Goal: Contribute content: Add original content to the website for others to see

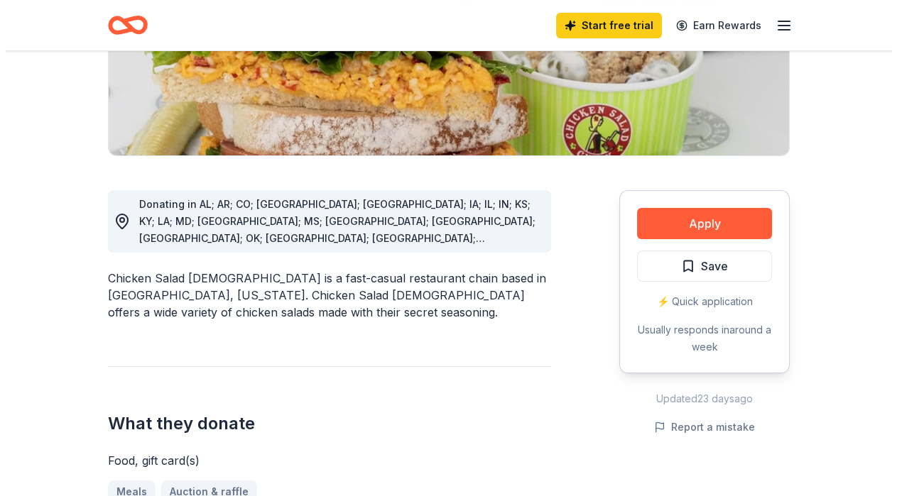
scroll to position [289, 0]
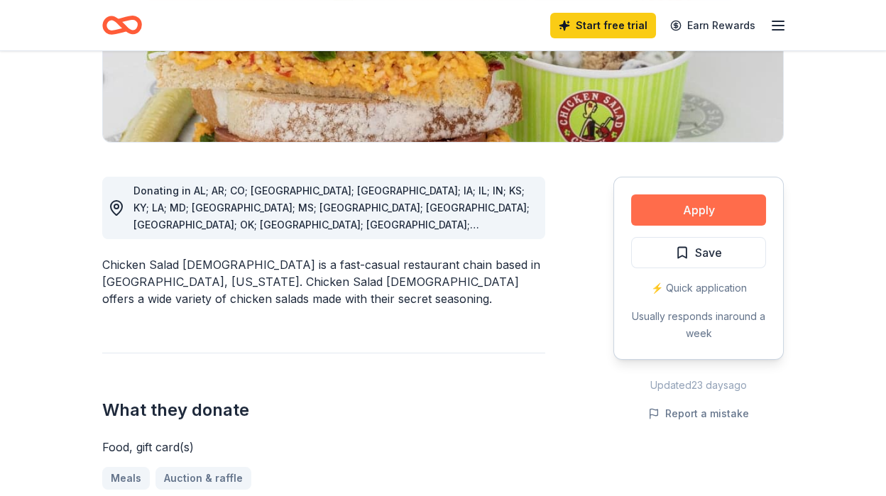
click at [689, 207] on button "Apply" at bounding box center [698, 210] width 135 height 31
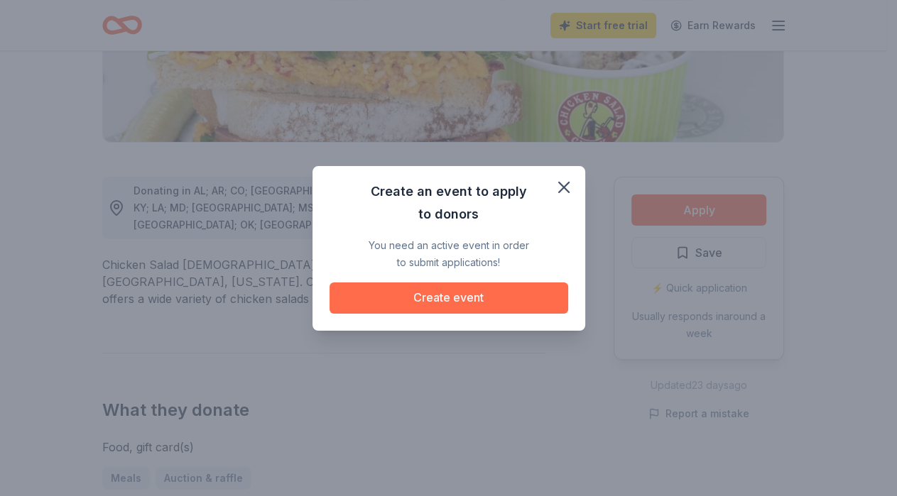
click at [426, 300] on button "Create event" at bounding box center [449, 298] width 239 height 31
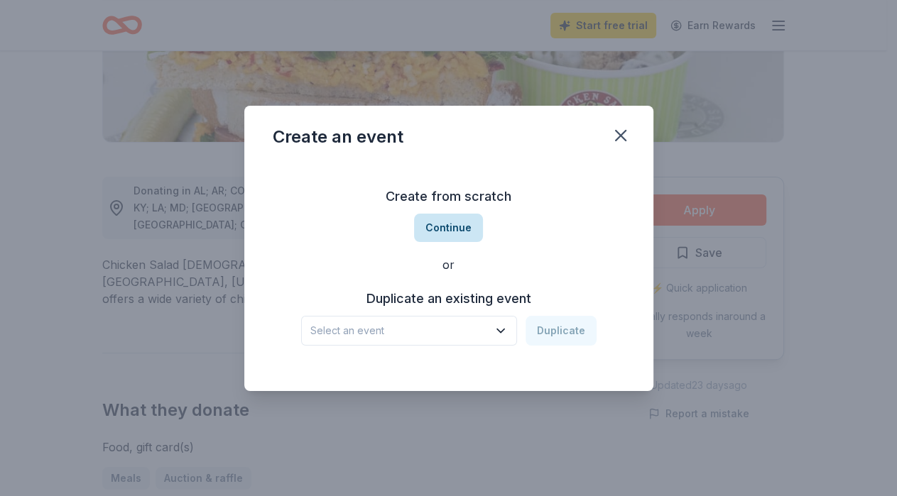
click at [450, 230] on button "Continue" at bounding box center [448, 228] width 69 height 28
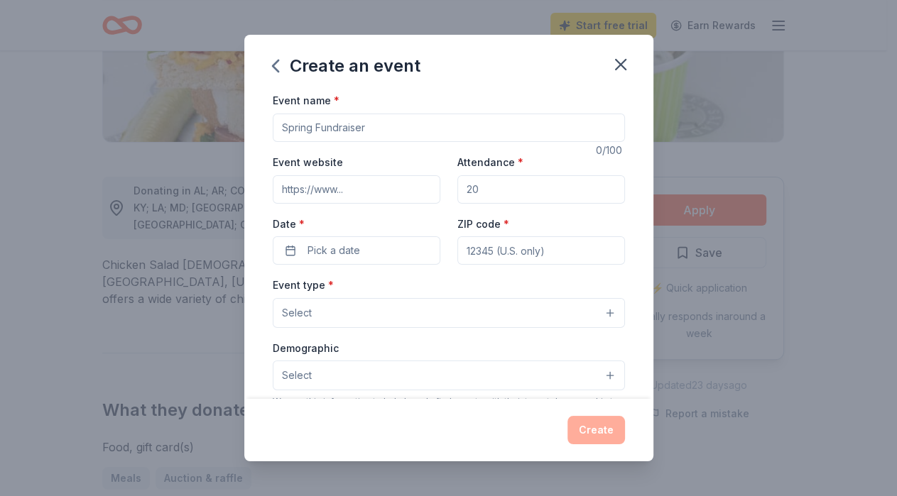
click at [364, 136] on input "Event name *" at bounding box center [449, 128] width 352 height 28
type input "Lights on Afterschool: A Celebration of Community"
click at [376, 190] on input "Event website" at bounding box center [357, 189] width 168 height 28
type input "[DOMAIN_NAME]"
type input "75"
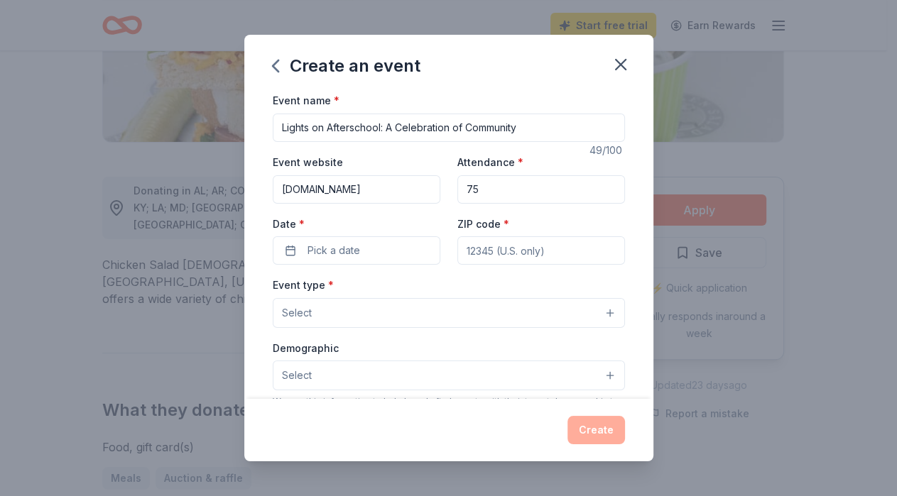
type input "36830"
type input "P.O. Box 769"
drag, startPoint x: 484, startPoint y: 192, endPoint x: 457, endPoint y: 192, distance: 27.0
click at [457, 192] on input "75" at bounding box center [541, 189] width 168 height 28
type input "100"
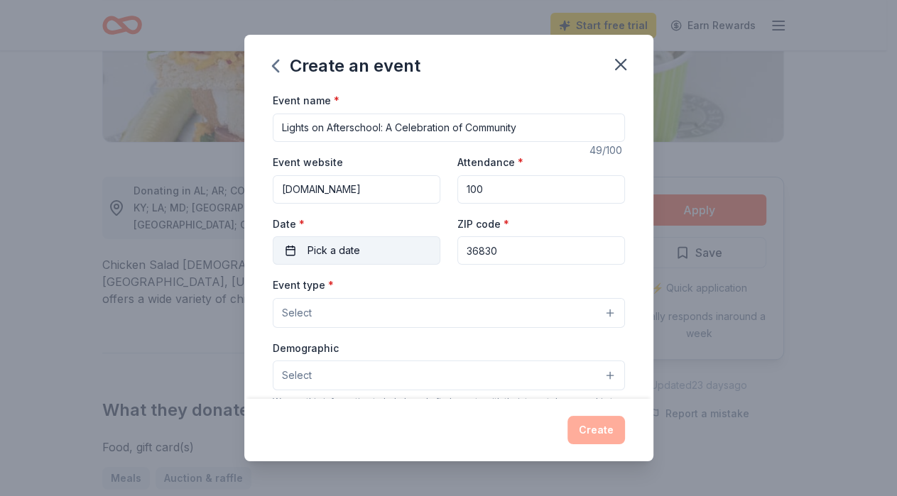
click at [314, 256] on span "Pick a date" at bounding box center [334, 250] width 53 height 17
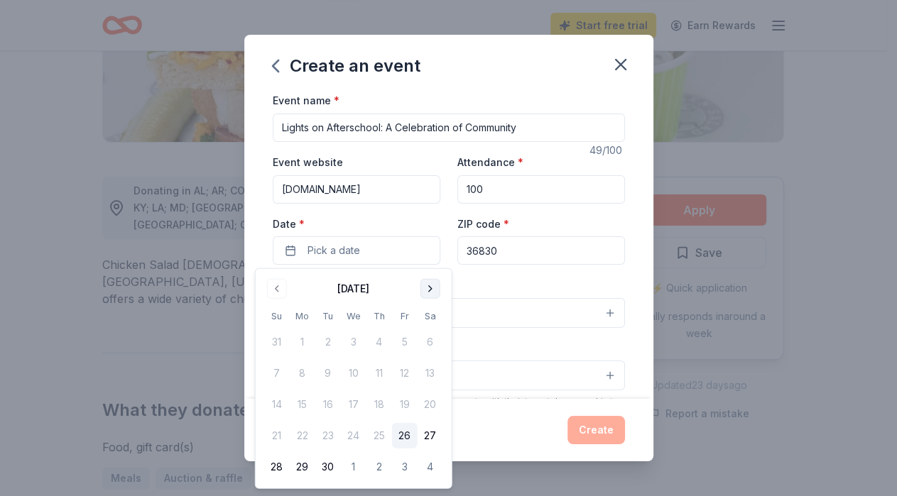
click at [428, 290] on button "Go to next month" at bounding box center [430, 289] width 20 height 20
click at [428, 293] on button "Go to next month" at bounding box center [430, 289] width 20 height 20
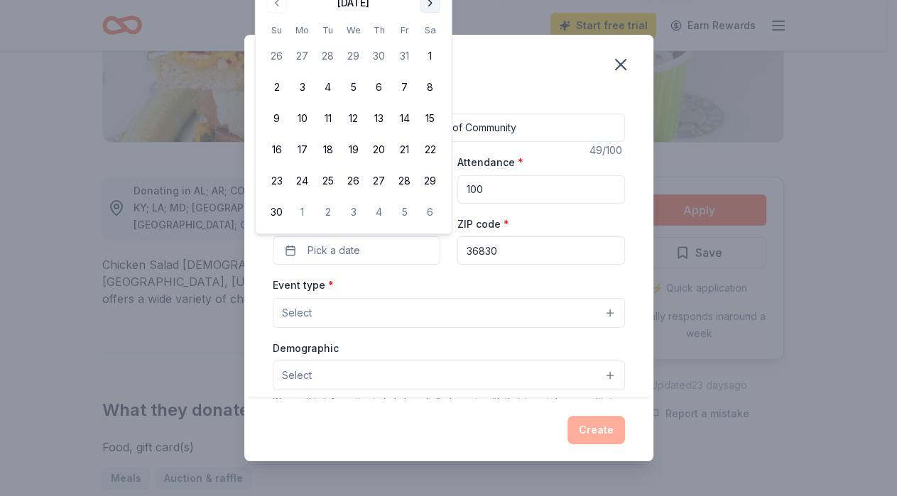
click at [428, 2] on button "Go to next month" at bounding box center [430, 3] width 20 height 20
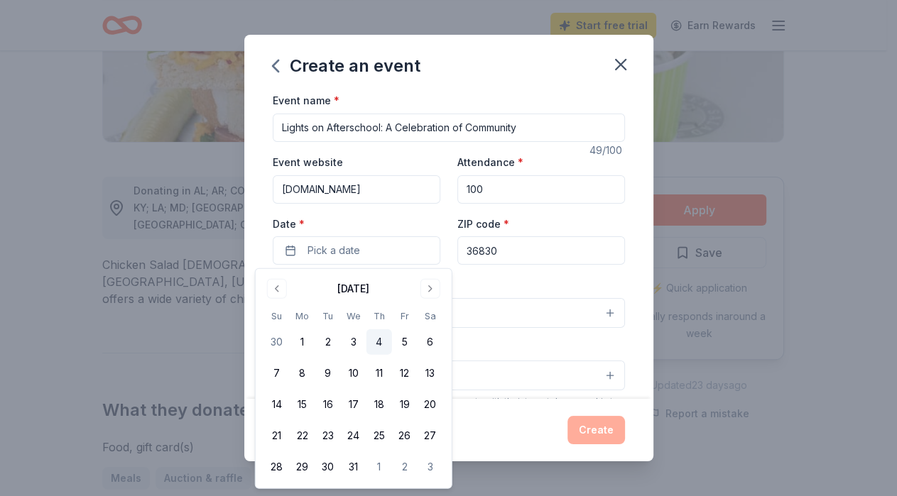
click at [377, 339] on button "4" at bounding box center [379, 343] width 26 height 26
click at [615, 293] on div "Event name * Lights on Afterschool: A Celebration of Community 49 /100 Event we…" at bounding box center [448, 245] width 409 height 307
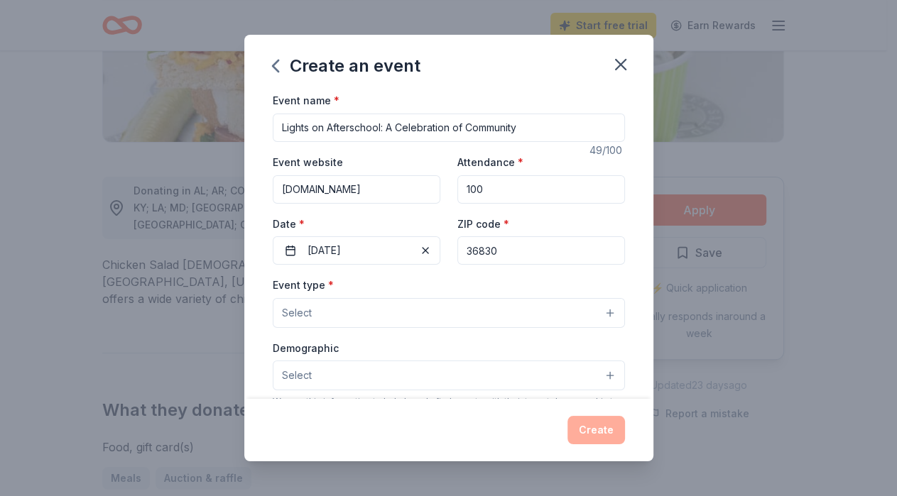
click at [598, 314] on button "Select" at bounding box center [449, 313] width 352 height 30
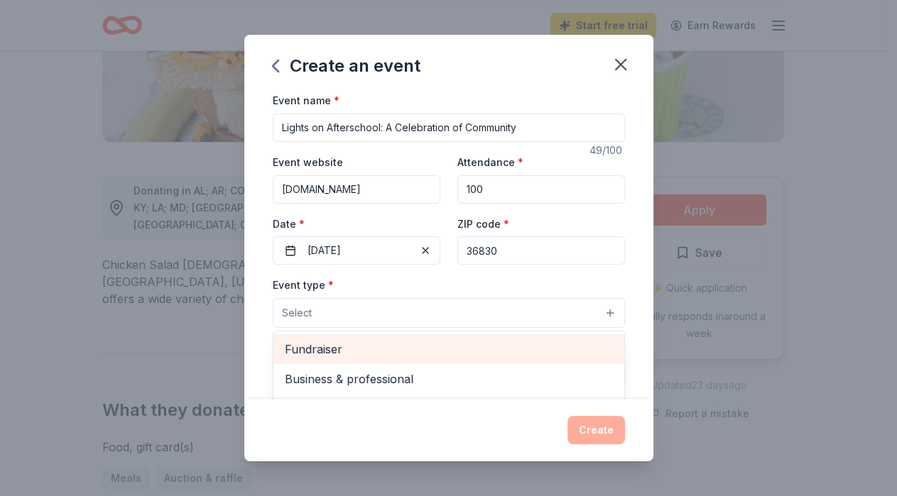
click at [335, 349] on span "Fundraiser" at bounding box center [449, 349] width 328 height 18
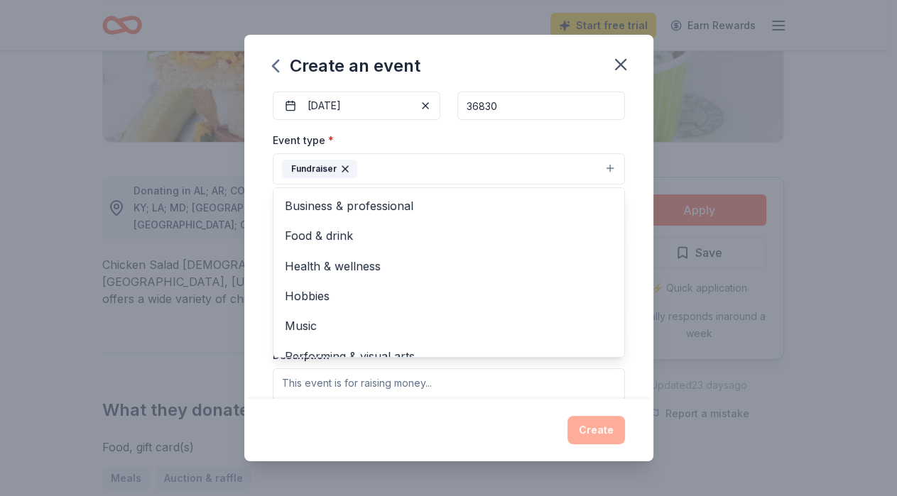
scroll to position [16, 0]
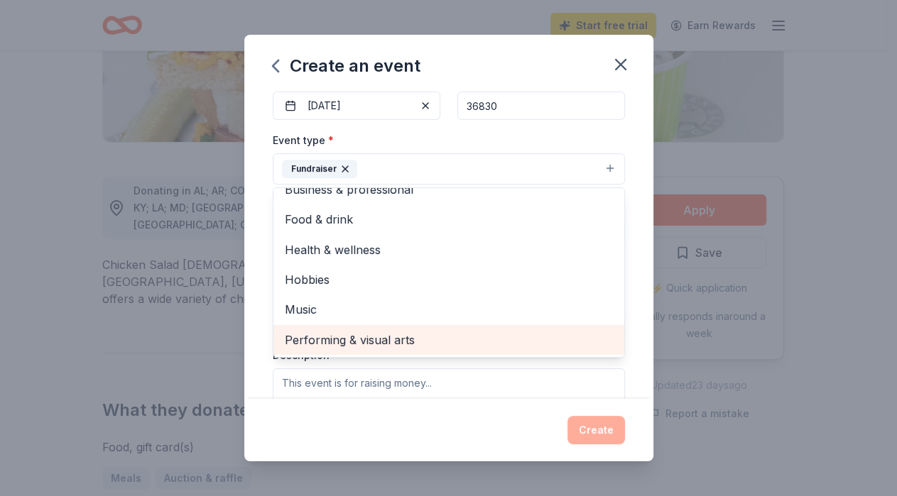
click at [315, 342] on span "Performing & visual arts" at bounding box center [449, 340] width 328 height 18
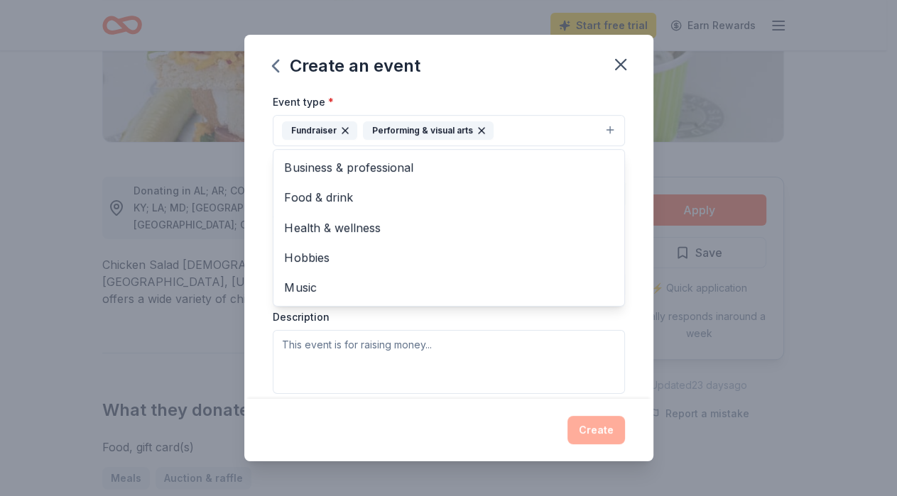
scroll to position [189, 0]
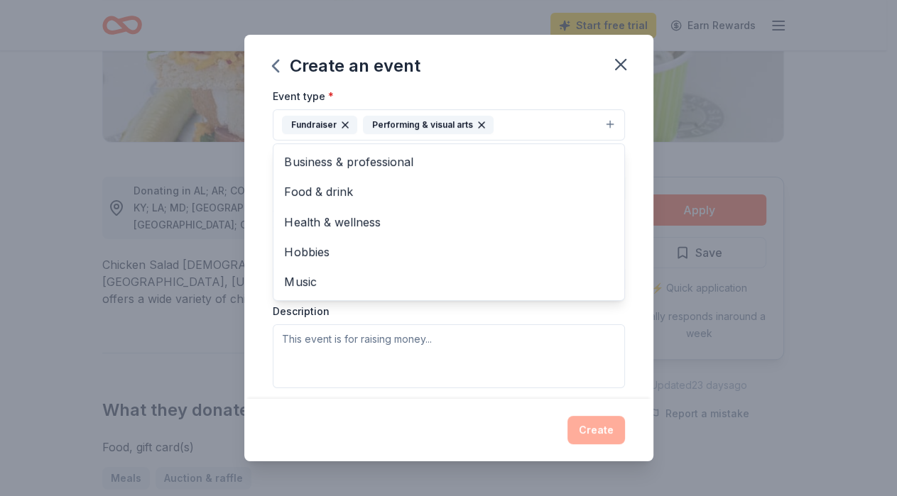
click at [431, 349] on div "Event type * Fundraiser Performing & visual arts Business & professional Food &…" at bounding box center [449, 237] width 352 height 300
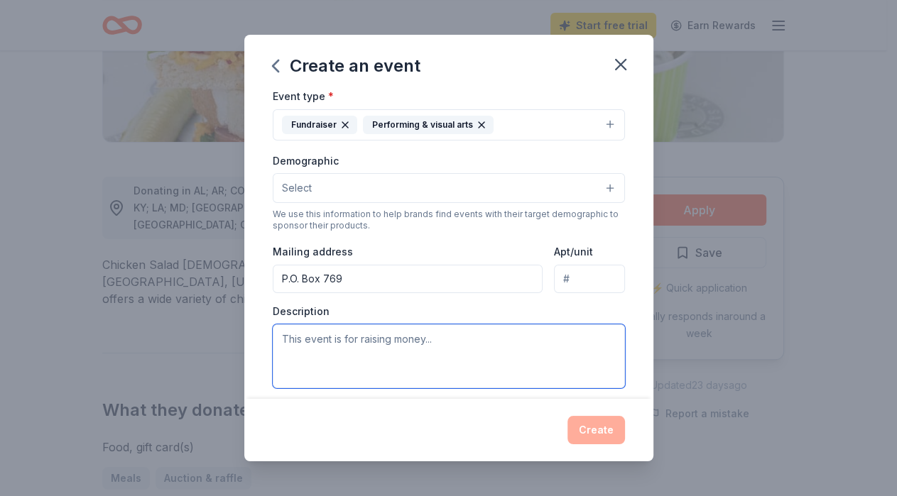
click at [428, 347] on textarea at bounding box center [449, 357] width 352 height 64
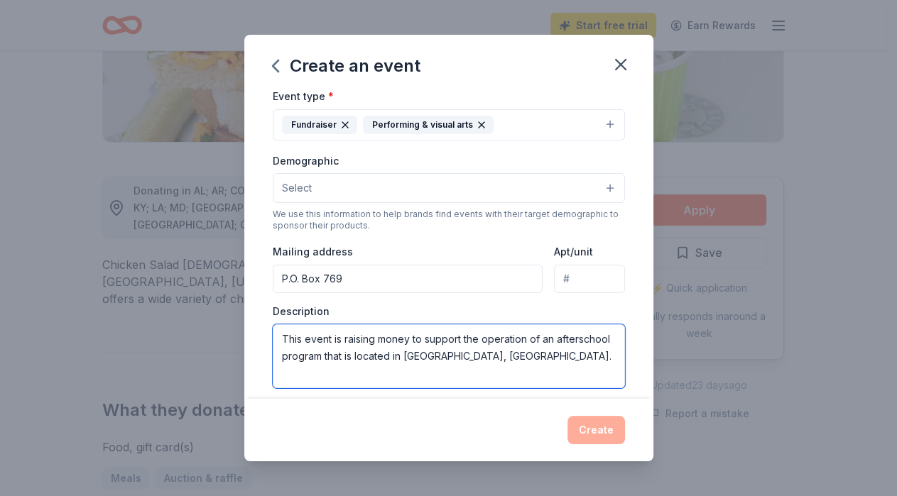
click at [553, 344] on textarea "This event is raising money to support the operation of an afterschool program …" at bounding box center [449, 357] width 352 height 64
type textarea "This event is raising money to support the operation of a community-based after…"
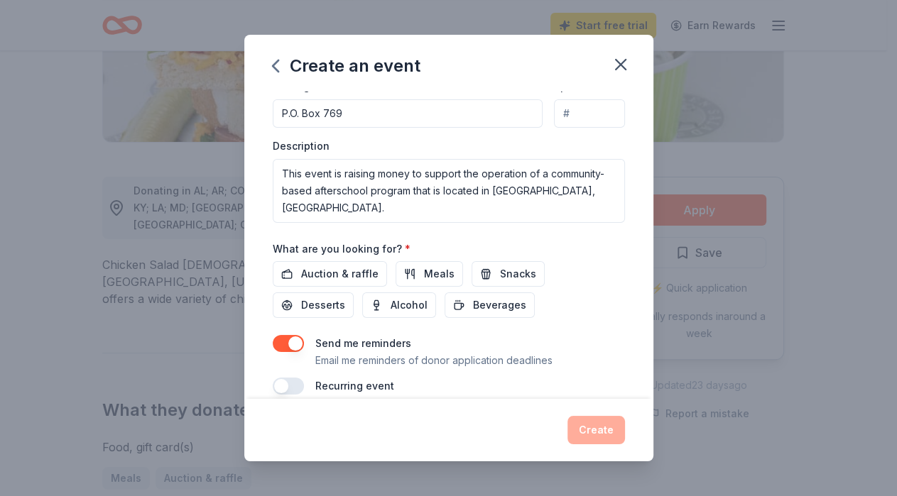
scroll to position [358, 0]
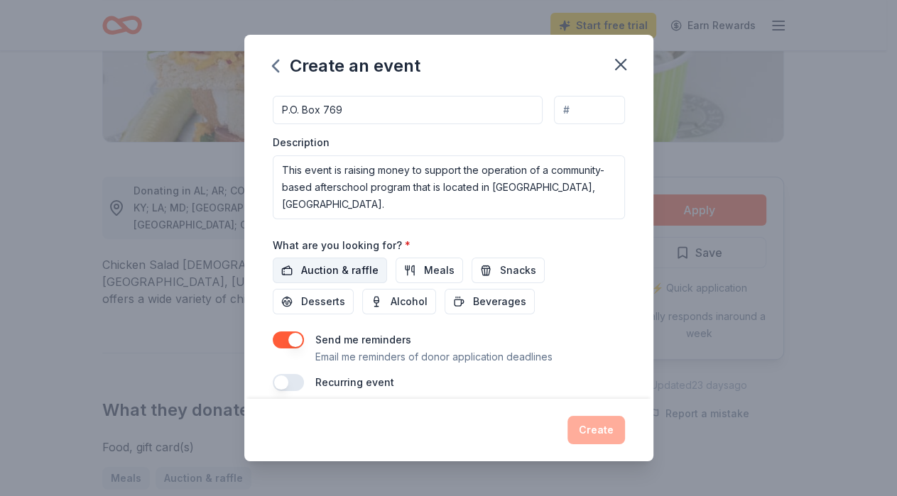
click at [360, 267] on span "Auction & raffle" at bounding box center [339, 270] width 77 height 17
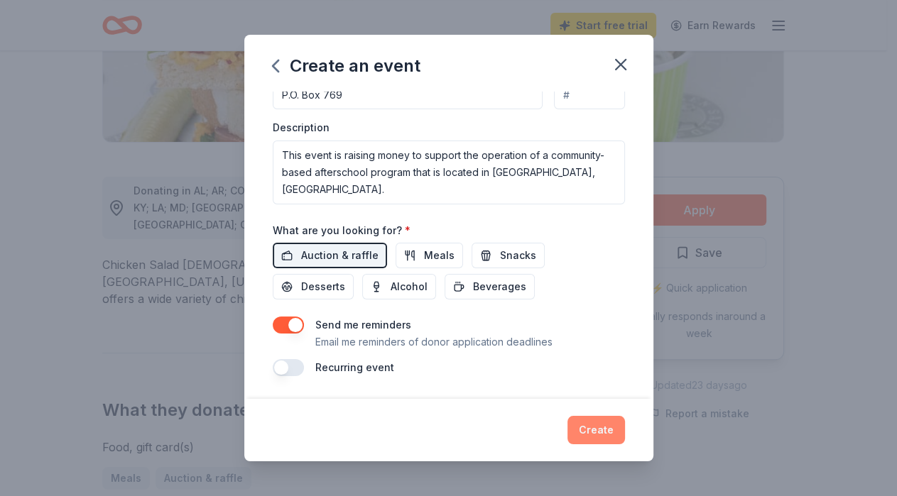
click at [604, 435] on button "Create" at bounding box center [596, 430] width 58 height 28
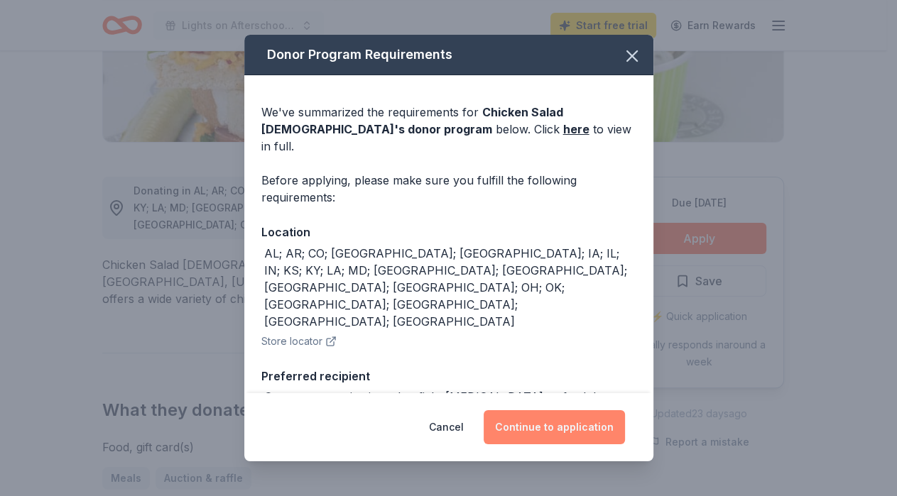
click at [605, 440] on button "Continue to application" at bounding box center [554, 427] width 141 height 34
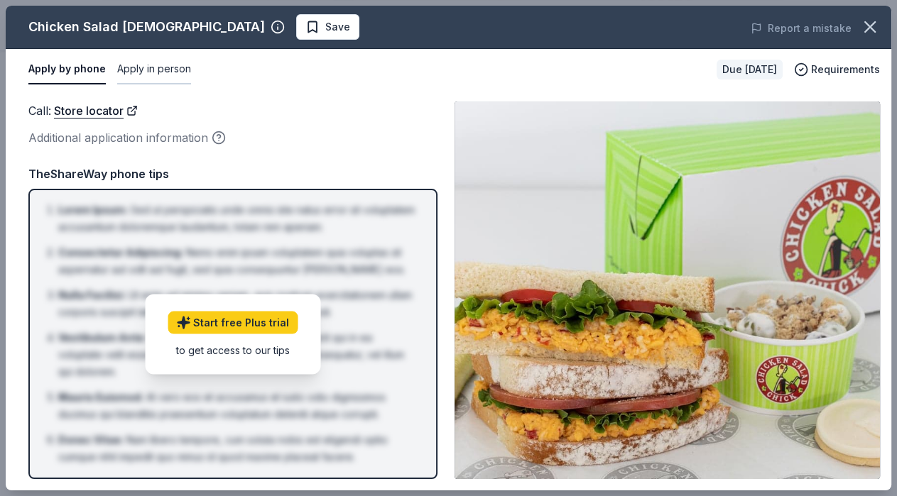
click at [171, 70] on button "Apply in person" at bounding box center [154, 70] width 74 height 30
click at [330, 94] on div "Visit : Store locator Additional application information Visit : Store locator …" at bounding box center [449, 290] width 886 height 401
